Goal: Find specific page/section

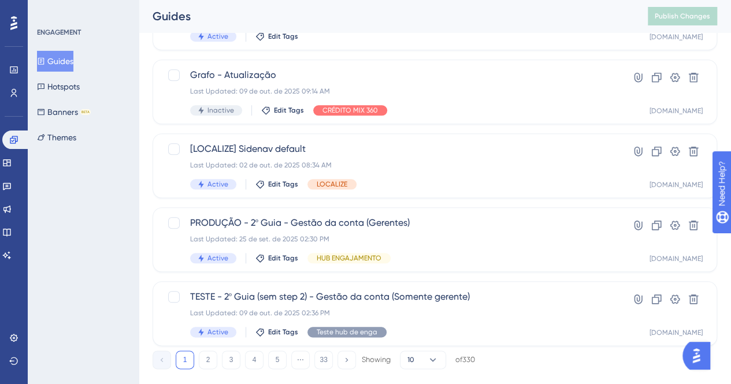
scroll to position [512, 0]
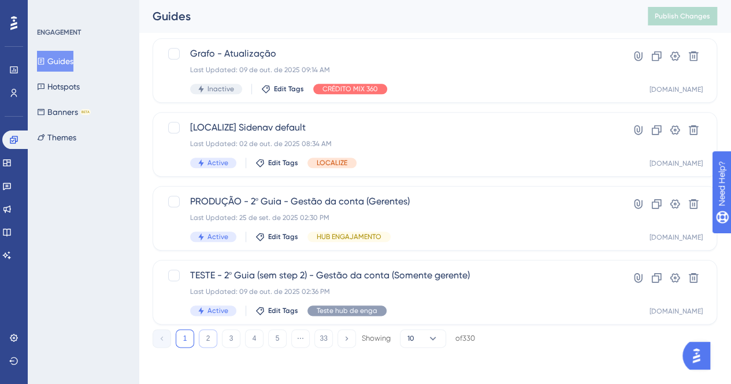
click at [203, 337] on button "2" at bounding box center [208, 338] width 18 height 18
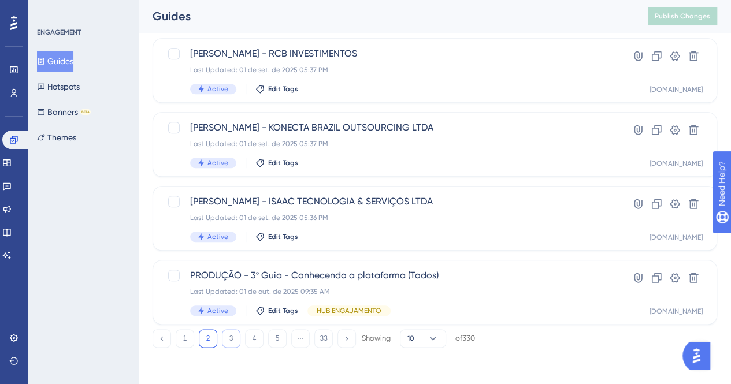
click at [223, 337] on button "3" at bounding box center [231, 338] width 18 height 18
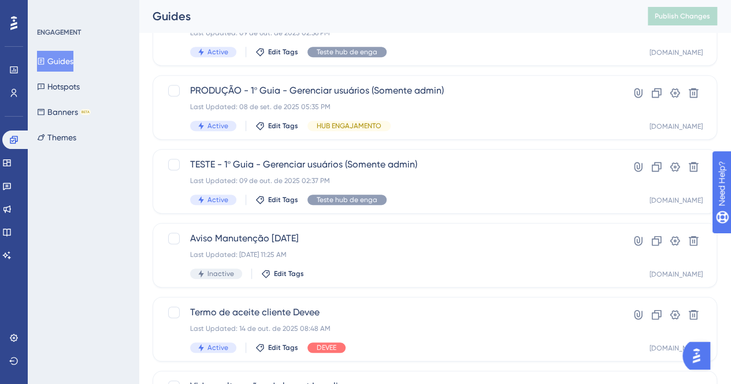
scroll to position [223, 0]
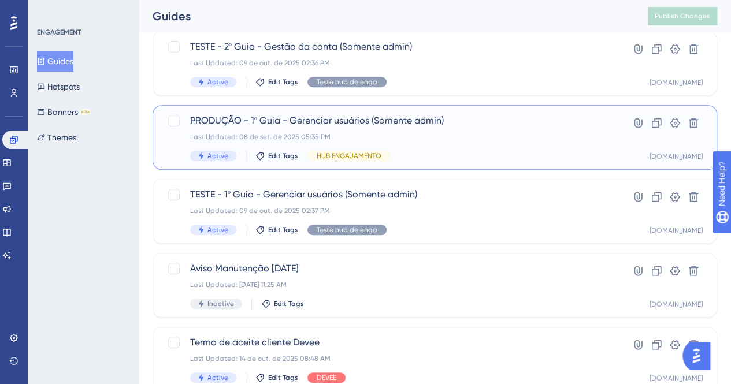
click at [494, 150] on div "PRODUÇÃO - 1º Guia - Gerenciar usuários (Somente admin) Last Updated: 08 de set…" at bounding box center [388, 137] width 397 height 47
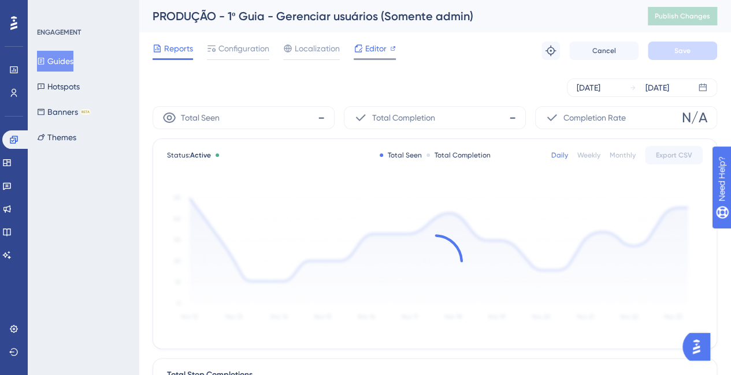
click at [378, 47] on span "Editor" at bounding box center [375, 49] width 21 height 14
